Goal: Transaction & Acquisition: Purchase product/service

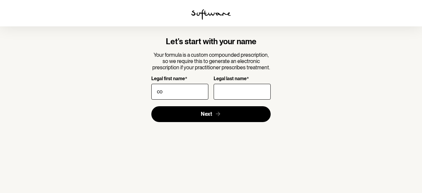
type input "c"
type input "[PERSON_NAME]"
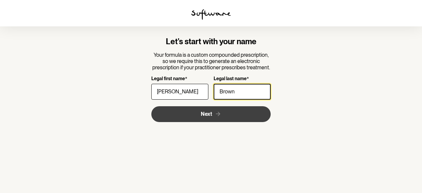
type input "Brown"
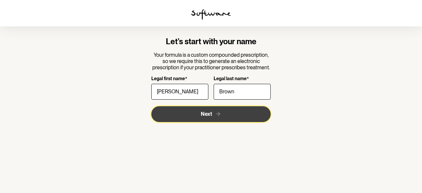
click at [187, 113] on button "Next" at bounding box center [211, 114] width 120 height 16
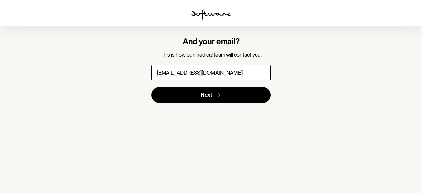
type input "[EMAIL_ADDRESS][DOMAIN_NAME]"
click at [151, 87] on button "Next" at bounding box center [211, 95] width 120 height 16
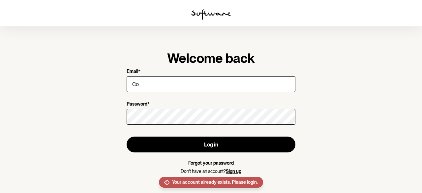
type input "C"
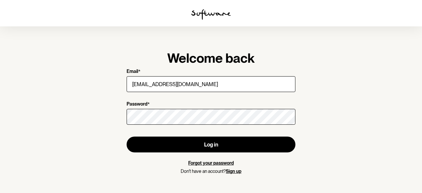
type input "[EMAIL_ADDRESS][DOMAIN_NAME]"
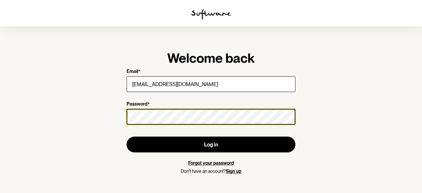
click at [127, 137] on button "Log in" at bounding box center [211, 145] width 169 height 16
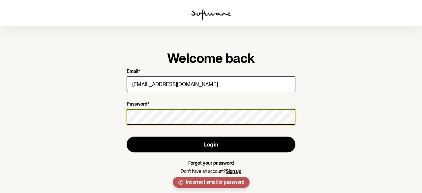
click at [127, 137] on button "Log in" at bounding box center [211, 145] width 169 height 16
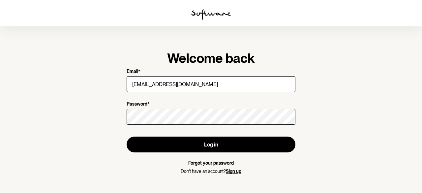
click at [213, 161] on link "Forgot your password" at bounding box center [211, 162] width 46 height 5
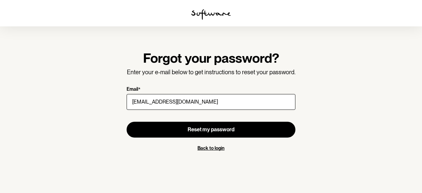
type input "[EMAIL_ADDRESS][DOMAIN_NAME]"
click at [127, 122] on button "Reset my password" at bounding box center [211, 130] width 169 height 16
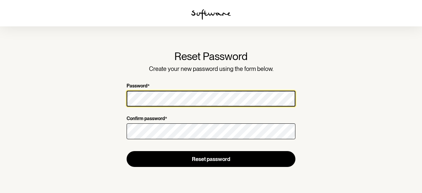
click at [90, 99] on section "Reset Password Create your new password using the form below. Password * Confir…" at bounding box center [211, 96] width 422 height 193
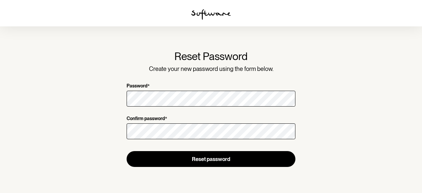
click at [90, 99] on section "Reset Password Create your new password using the form below. Password * Confir…" at bounding box center [211, 96] width 422 height 193
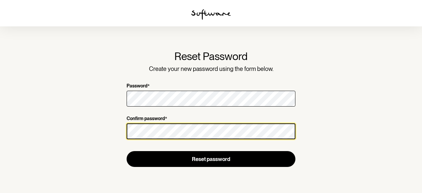
click at [127, 151] on button "Reset password" at bounding box center [211, 159] width 169 height 16
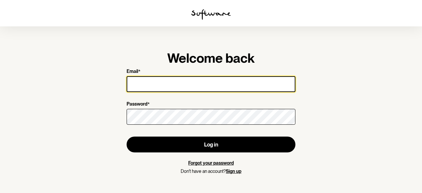
type input "[EMAIL_ADDRESS][DOMAIN_NAME]"
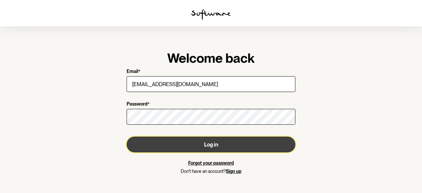
click at [182, 144] on button "Log in" at bounding box center [211, 145] width 169 height 16
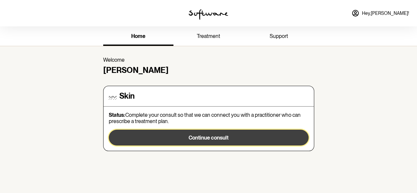
click at [195, 136] on span "Continue consult" at bounding box center [209, 138] width 40 height 6
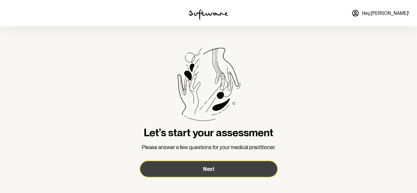
click at [199, 170] on button "Next" at bounding box center [208, 169] width 137 height 16
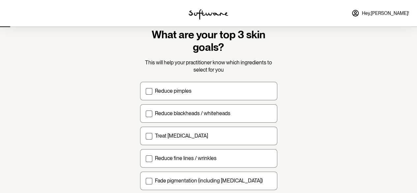
scroll to position [32, 0]
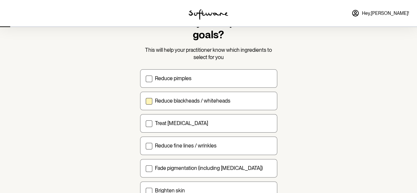
click at [230, 98] on div "Reduce blackheads / whiteheads" at bounding box center [213, 101] width 117 height 6
click at [146, 101] on input "Reduce blackheads / whiteheads" at bounding box center [146, 101] width 0 height 0
checkbox input "true"
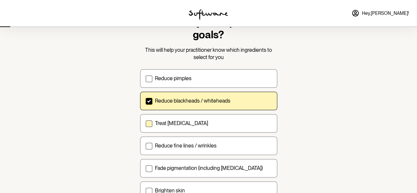
click at [191, 128] on label "Treat acne scarring" at bounding box center [208, 123] width 137 height 18
click at [146, 123] on input "Treat acne scarring" at bounding box center [146, 123] width 0 height 0
checkbox input "true"
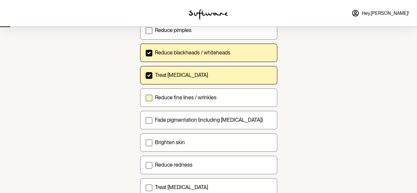
scroll to position [116, 0]
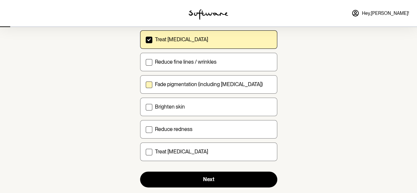
click at [216, 87] on label "Fade pigmentation (including melasma)" at bounding box center [208, 84] width 137 height 18
click at [146, 84] on input "Fade pigmentation (including melasma)" at bounding box center [146, 84] width 0 height 0
checkbox input "true"
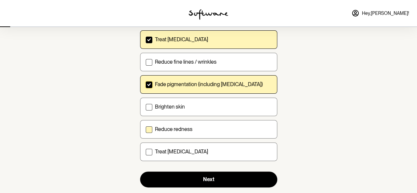
click at [193, 126] on div "Reduce redness" at bounding box center [213, 129] width 117 height 6
click at [146, 129] on input "Reduce redness" at bounding box center [146, 129] width 0 height 0
checkbox input "true"
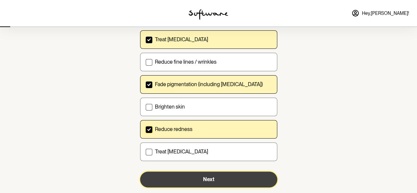
click at [197, 180] on button "Next" at bounding box center [208, 180] width 137 height 16
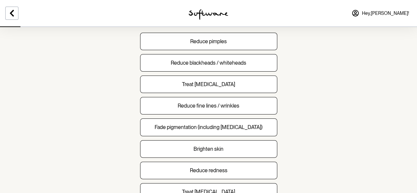
scroll to position [75, 0]
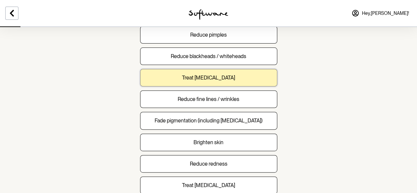
click at [237, 82] on button "Treat acne scarring" at bounding box center [208, 77] width 137 height 17
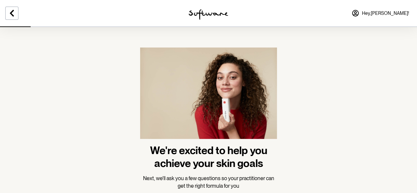
scroll to position [44, 0]
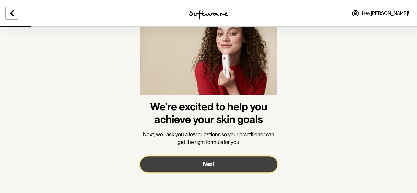
click at [217, 159] on button "Next" at bounding box center [208, 164] width 137 height 16
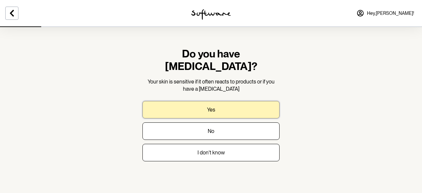
click at [221, 101] on button "Yes" at bounding box center [211, 109] width 137 height 17
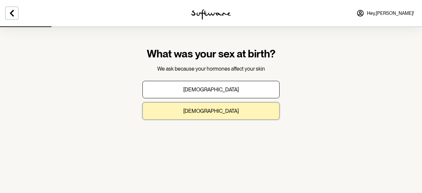
click at [213, 115] on button "Female" at bounding box center [211, 110] width 137 height 17
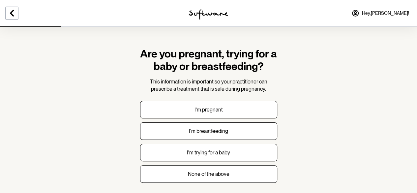
scroll to position [20, 0]
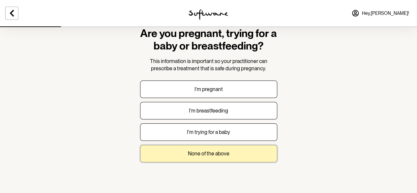
click at [220, 151] on p "None of the above" at bounding box center [209, 153] width 42 height 6
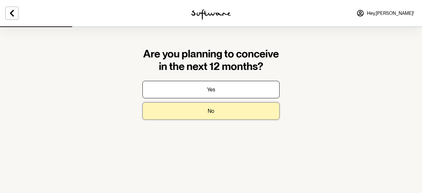
click at [234, 110] on button "No" at bounding box center [211, 110] width 137 height 17
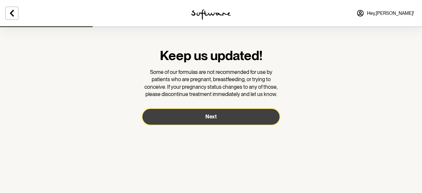
click at [223, 122] on button "Next" at bounding box center [211, 117] width 137 height 16
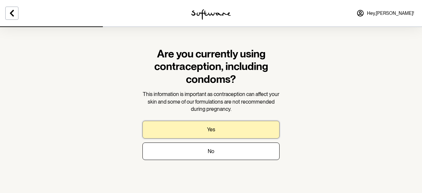
click at [226, 130] on button "Yes" at bounding box center [211, 129] width 137 height 17
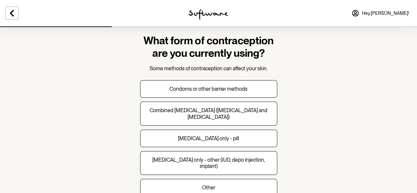
scroll to position [17, 0]
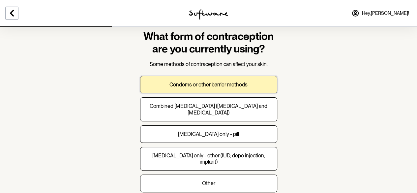
click at [259, 82] on button "Condoms or other barrier methods" at bounding box center [208, 84] width 137 height 17
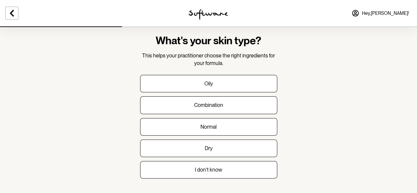
scroll to position [13, 0]
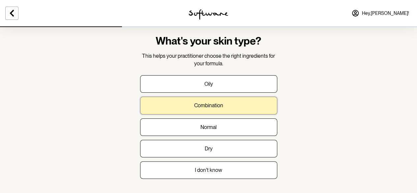
click at [246, 106] on button "Combination" at bounding box center [208, 105] width 137 height 17
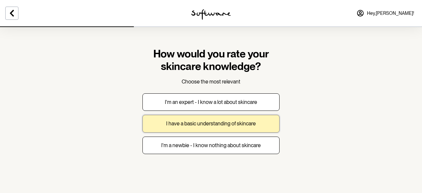
drag, startPoint x: 266, startPoint y: 119, endPoint x: 271, endPoint y: 119, distance: 5.3
click at [271, 119] on button "I have a basic understanding of skincare" at bounding box center [211, 123] width 137 height 17
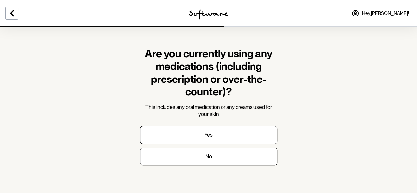
click at [271, 119] on form "Are you currently using any medications (including prescription or over-the-cou…" at bounding box center [208, 107] width 137 height 118
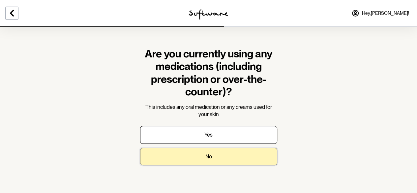
click at [220, 154] on button "No" at bounding box center [208, 156] width 137 height 17
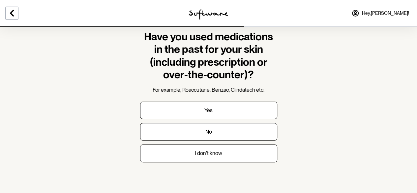
scroll to position [17, 0]
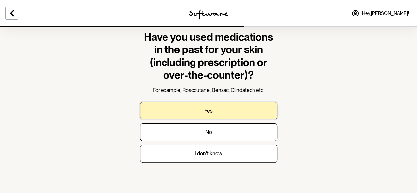
click at [252, 103] on button "Yes" at bounding box center [208, 110] width 137 height 17
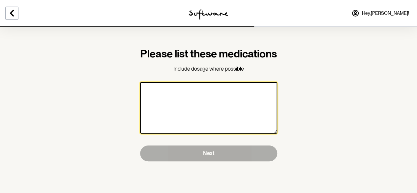
click at [241, 112] on textarea at bounding box center [208, 107] width 137 height 51
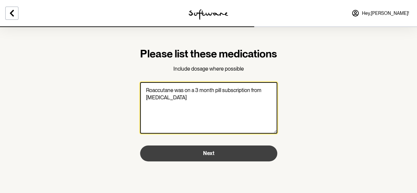
type textarea "Roaccutane was on a 3 month pill subscription from dermatologist"
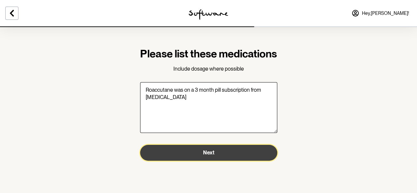
click at [208, 156] on span "Next" at bounding box center [208, 153] width 11 height 6
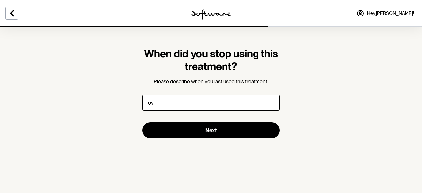
type input "o"
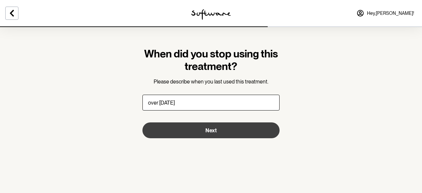
type input "over 8 years ago"
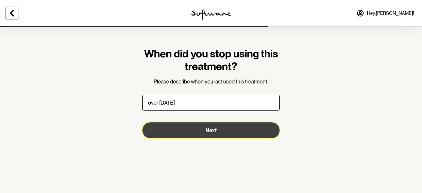
click at [209, 135] on button "Next" at bounding box center [211, 130] width 137 height 16
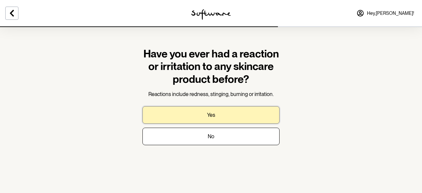
click at [218, 112] on button "Yes" at bounding box center [211, 114] width 137 height 17
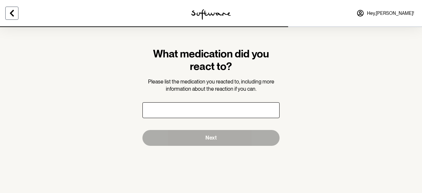
click at [15, 13] on icon at bounding box center [12, 13] width 8 height 8
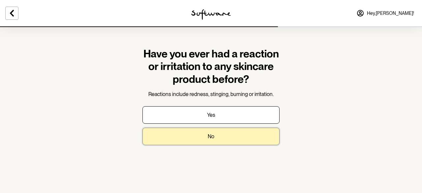
click at [193, 137] on button "No" at bounding box center [211, 136] width 137 height 17
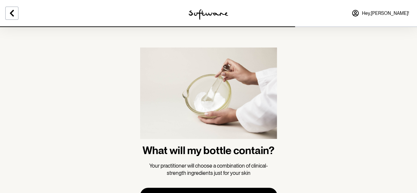
scroll to position [24, 0]
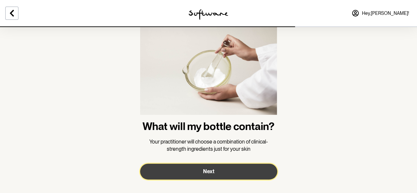
click at [182, 168] on button "Next" at bounding box center [208, 172] width 137 height 16
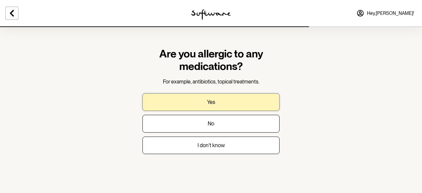
click at [222, 100] on button "Yes" at bounding box center [211, 101] width 137 height 17
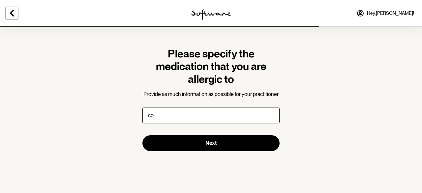
type input "c"
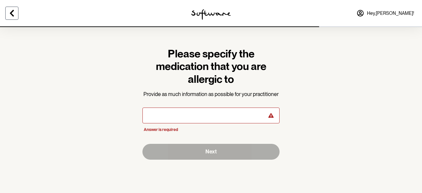
click at [11, 14] on icon at bounding box center [12, 13] width 4 height 7
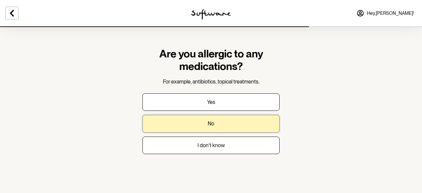
click at [216, 129] on button "No" at bounding box center [211, 123] width 137 height 17
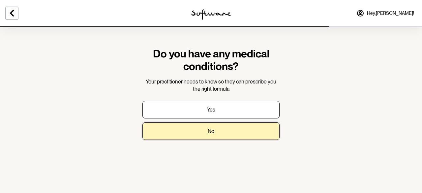
click at [216, 129] on button "No" at bounding box center [211, 130] width 137 height 17
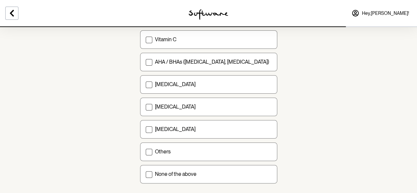
scroll to position [74, 0]
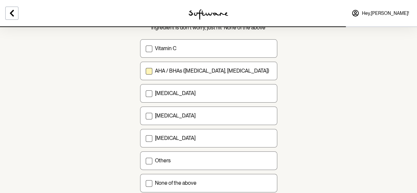
click at [241, 64] on label "AHA / BHAs (salicylic acid, glycolic acid)" at bounding box center [208, 71] width 137 height 18
click at [146, 71] on input "AHA / BHAs (salicylic acid, glycolic acid)" at bounding box center [146, 71] width 0 height 0
checkbox input "true"
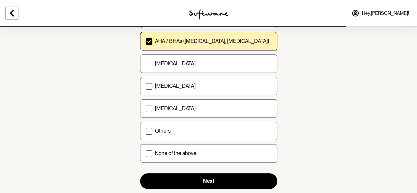
scroll to position [105, 0]
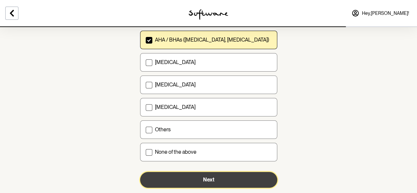
click at [213, 181] on span "Next" at bounding box center [208, 180] width 11 height 6
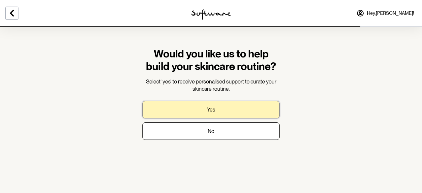
click at [217, 110] on button "Yes" at bounding box center [211, 109] width 137 height 17
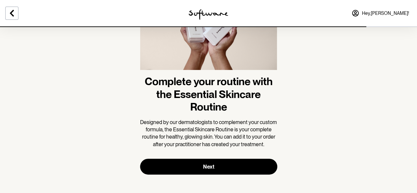
scroll to position [71, 0]
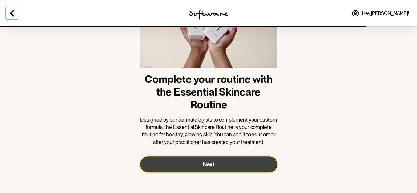
click at [218, 169] on button "Next" at bounding box center [208, 164] width 137 height 16
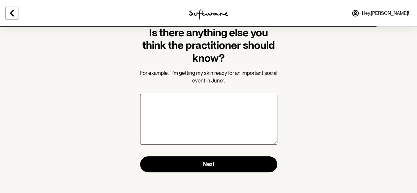
scroll to position [21, 0]
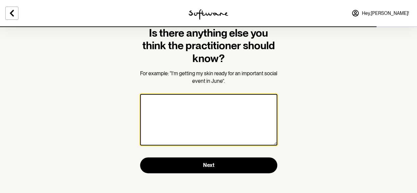
click at [219, 101] on textarea at bounding box center [208, 119] width 137 height 51
type textarea "t"
type textarea "I"
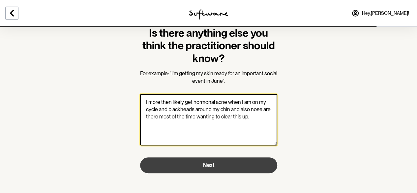
type textarea "I more then likely get hormonal acne when I am on my cycle and blackheads aroun…"
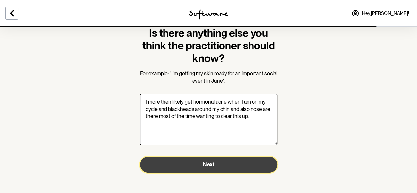
click at [188, 168] on button "Next" at bounding box center [208, 165] width 137 height 16
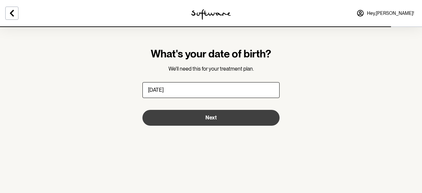
type input "16/02/1998"
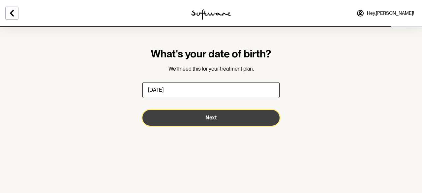
click at [214, 116] on span "Next" at bounding box center [211, 118] width 11 height 6
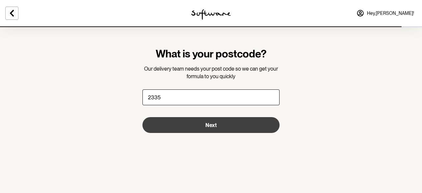
type input "2335"
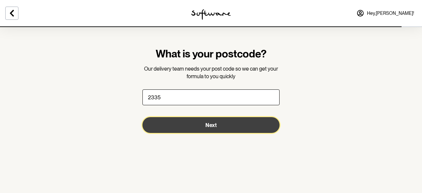
click at [213, 122] on span "Next" at bounding box center [211, 125] width 11 height 6
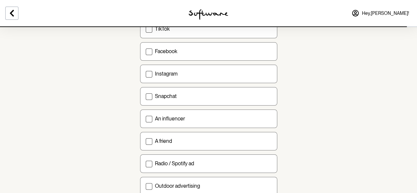
scroll to position [139, 0]
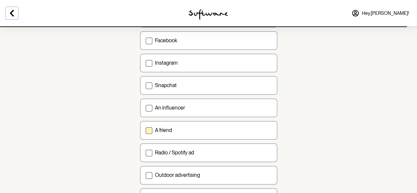
click at [207, 125] on label "A friend" at bounding box center [208, 130] width 137 height 18
click at [146, 130] on input "A friend" at bounding box center [146, 130] width 0 height 0
checkbox input "true"
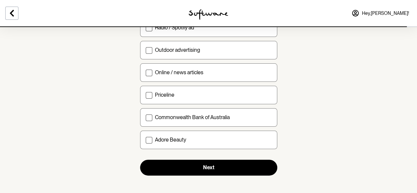
scroll to position [264, 0]
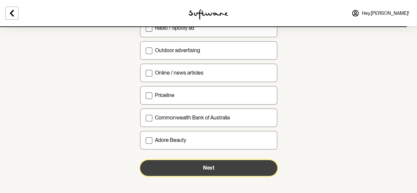
click at [218, 160] on button "Next" at bounding box center [208, 168] width 137 height 16
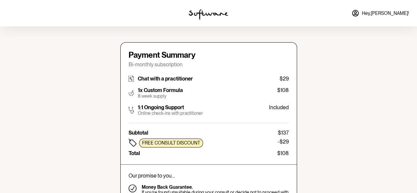
type input "[EMAIL_ADDRESS][DOMAIN_NAME]"
type input "+61426247736"
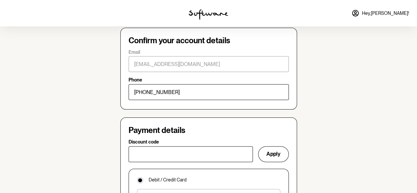
scroll to position [371, 0]
